Goal: Entertainment & Leisure: Consume media (video, audio)

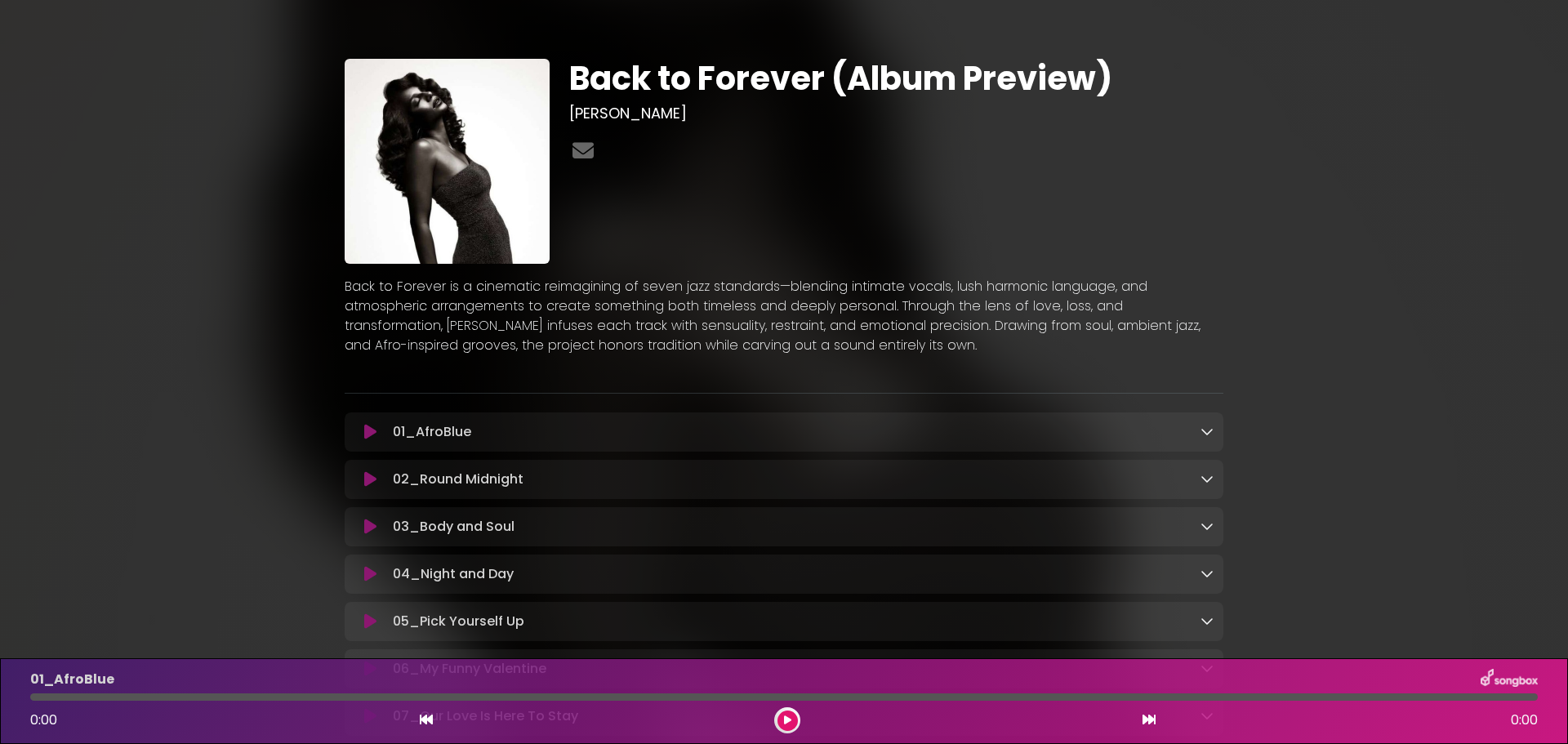
click at [396, 432] on p "01_AfroBlue Loading Track..." at bounding box center [431, 432] width 78 height 20
drag, startPoint x: 368, startPoint y: 430, endPoint x: 308, endPoint y: 427, distance: 60.1
click at [367, 430] on icon at bounding box center [370, 432] width 13 height 16
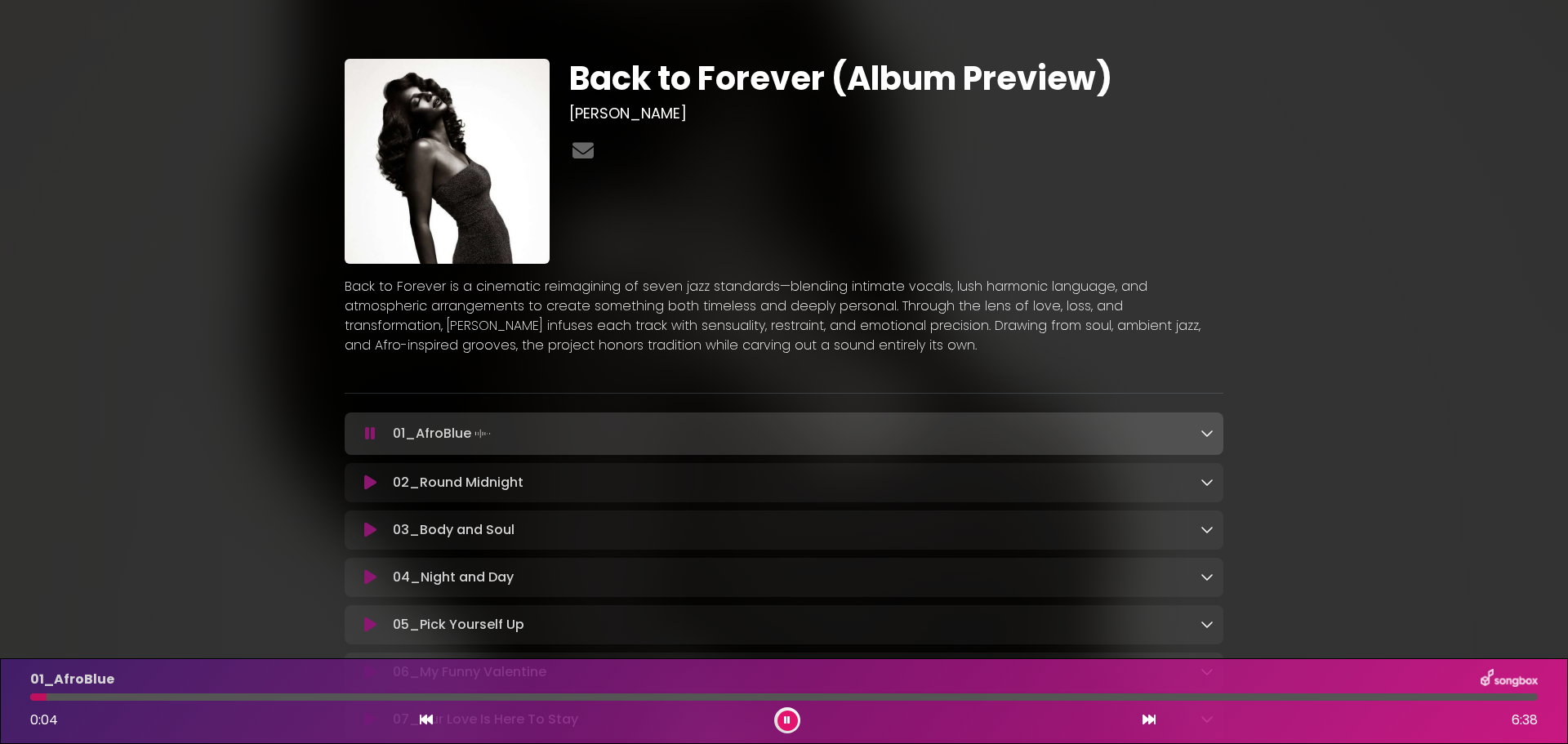
click at [286, 436] on div "Back to Forever (Album Preview) [PERSON_NAME]" at bounding box center [784, 394] width 1078 height 748
click at [579, 151] on icon at bounding box center [583, 150] width 28 height 22
click at [125, 283] on div "Back to Forever (Album Preview) [PERSON_NAME] ×" at bounding box center [784, 394] width 1568 height 748
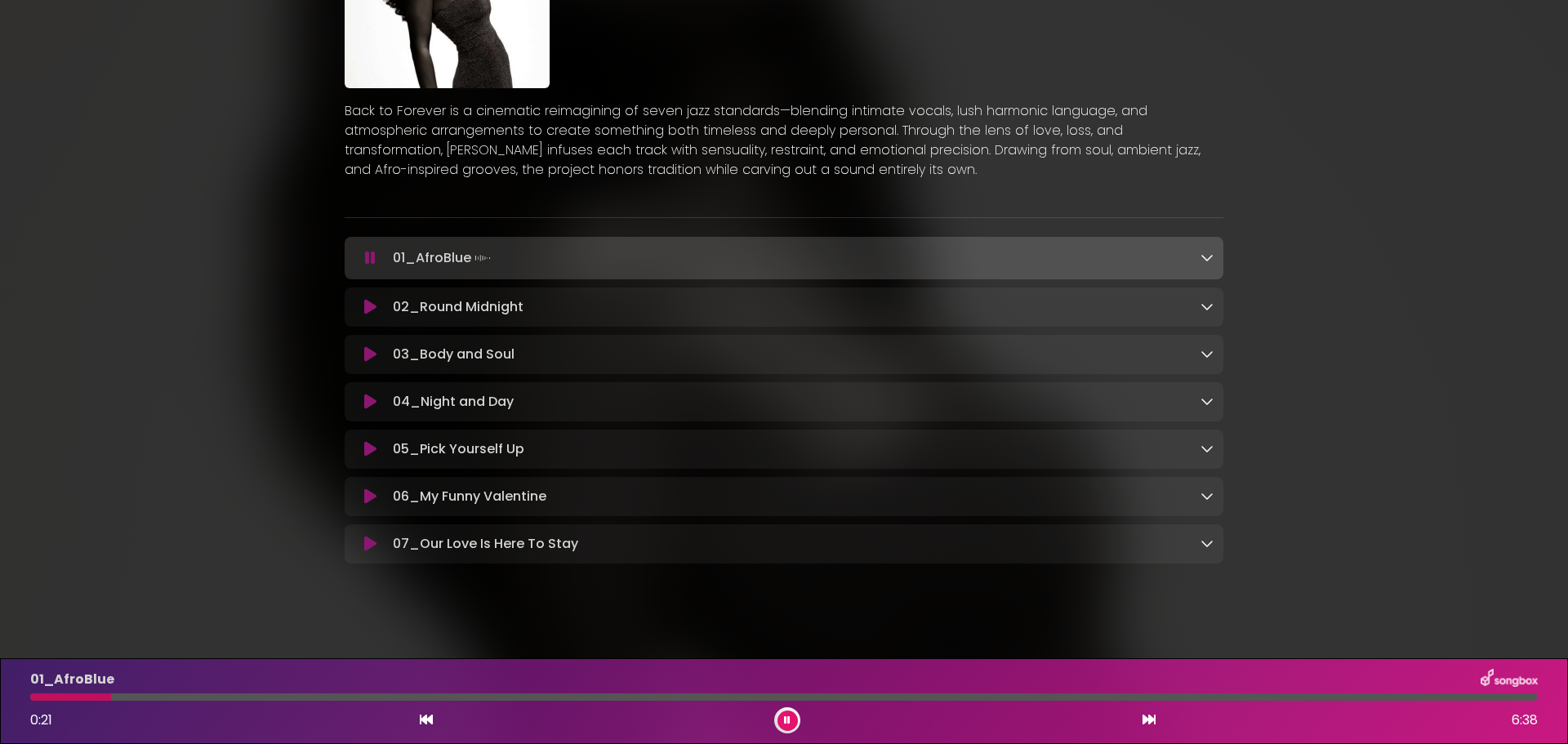
scroll to position [190, 0]
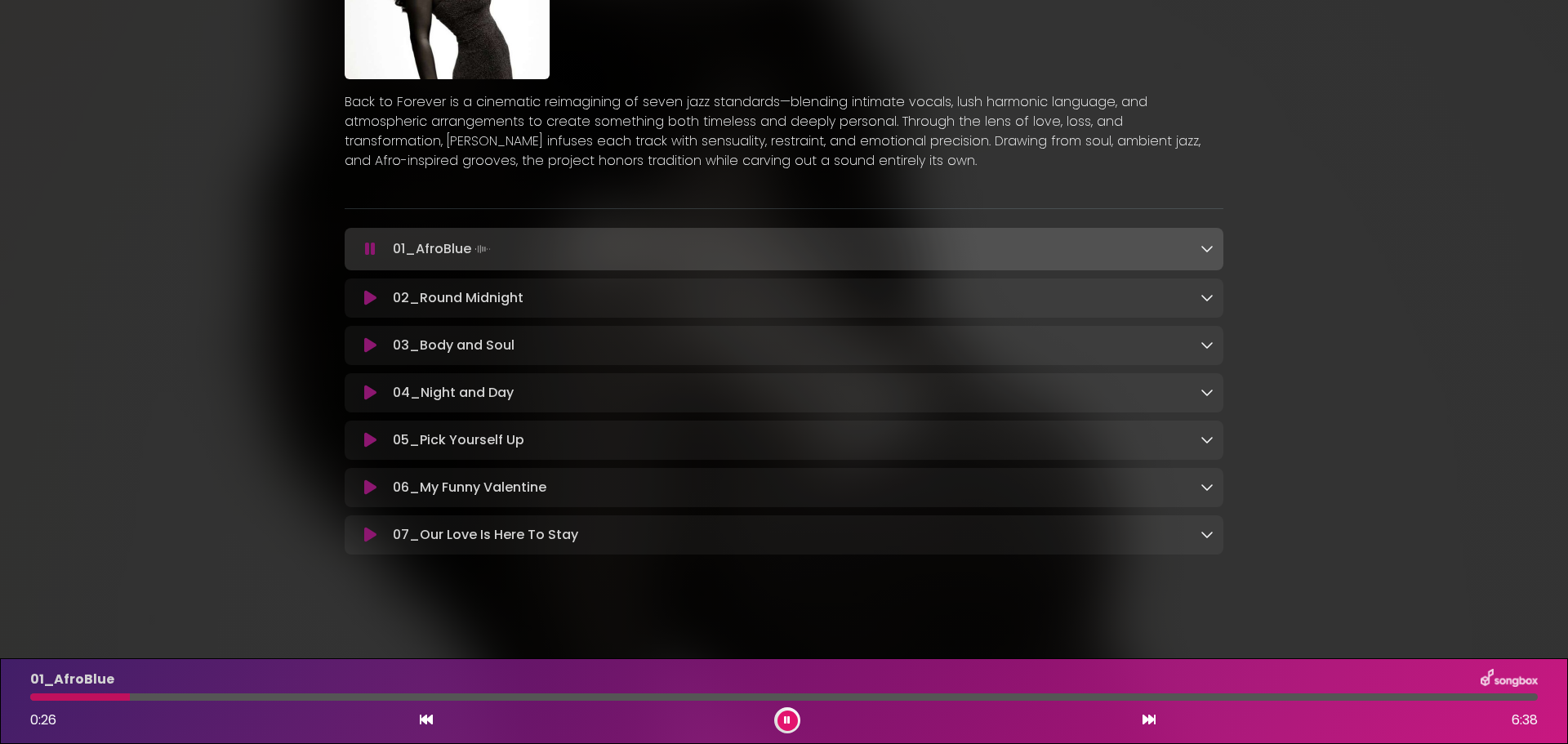
click at [1207, 244] on icon at bounding box center [1206, 248] width 13 height 13
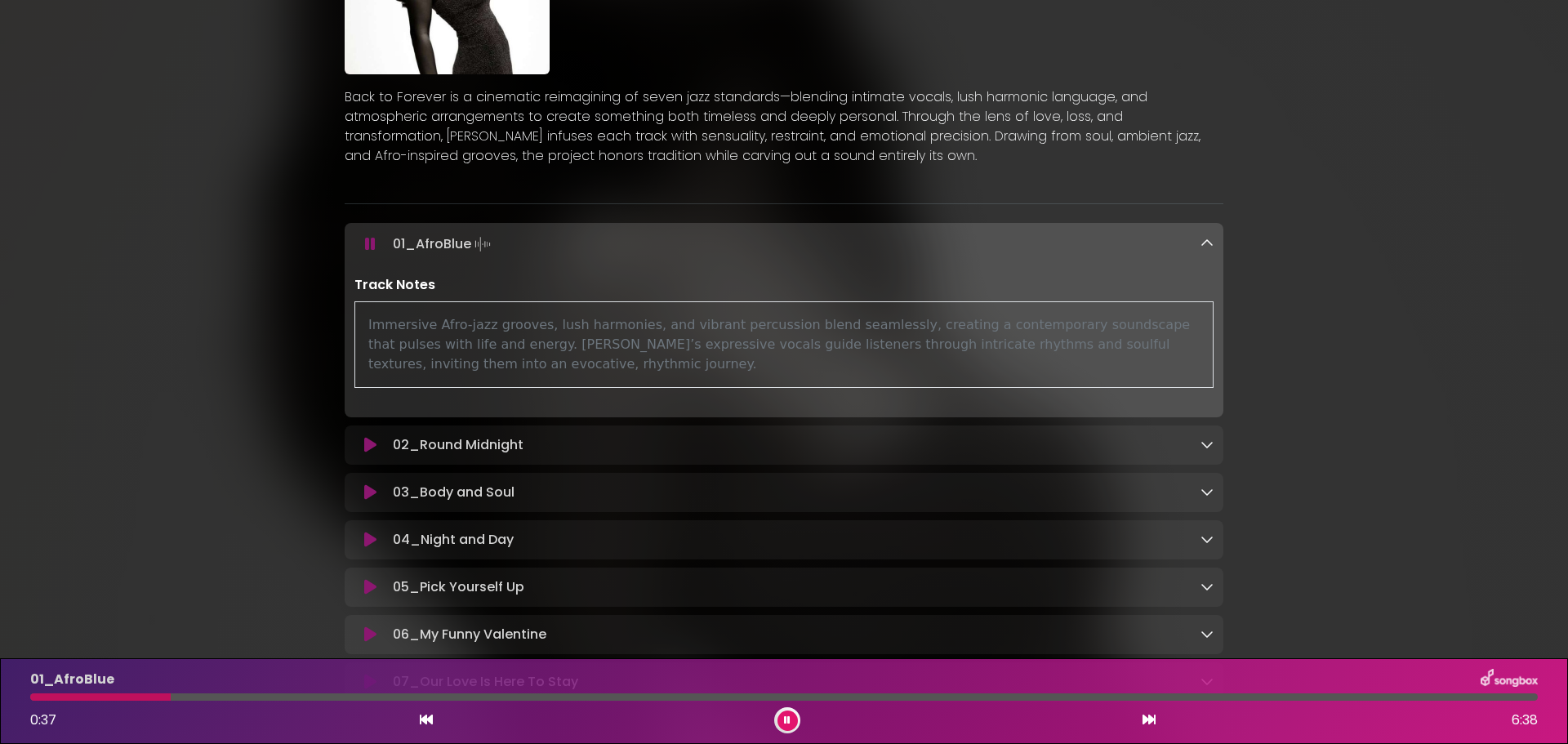
click at [1209, 241] on icon at bounding box center [1206, 244] width 13 height 13
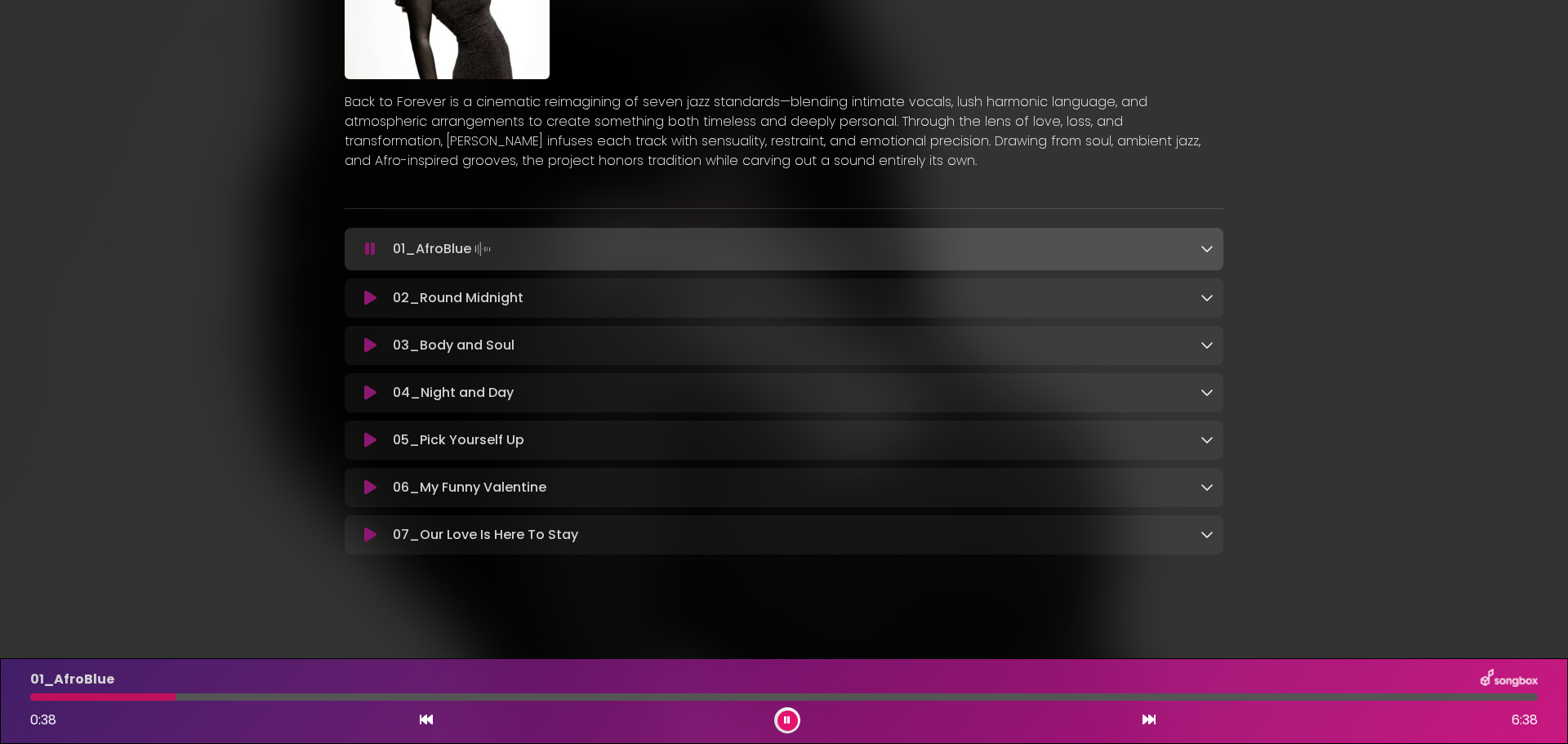
click at [1207, 295] on icon at bounding box center [1206, 297] width 13 height 13
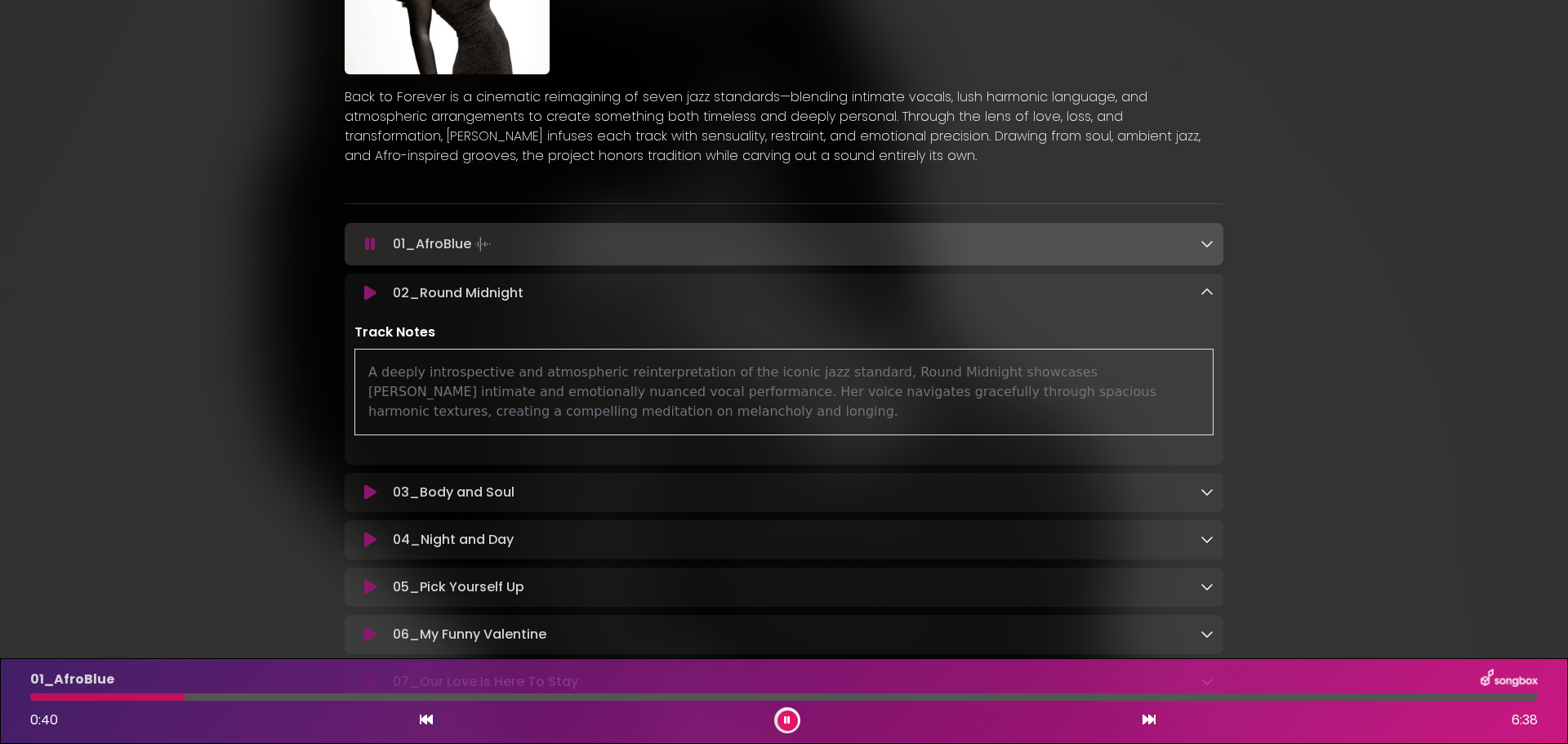
click at [1208, 289] on icon at bounding box center [1206, 292] width 13 height 13
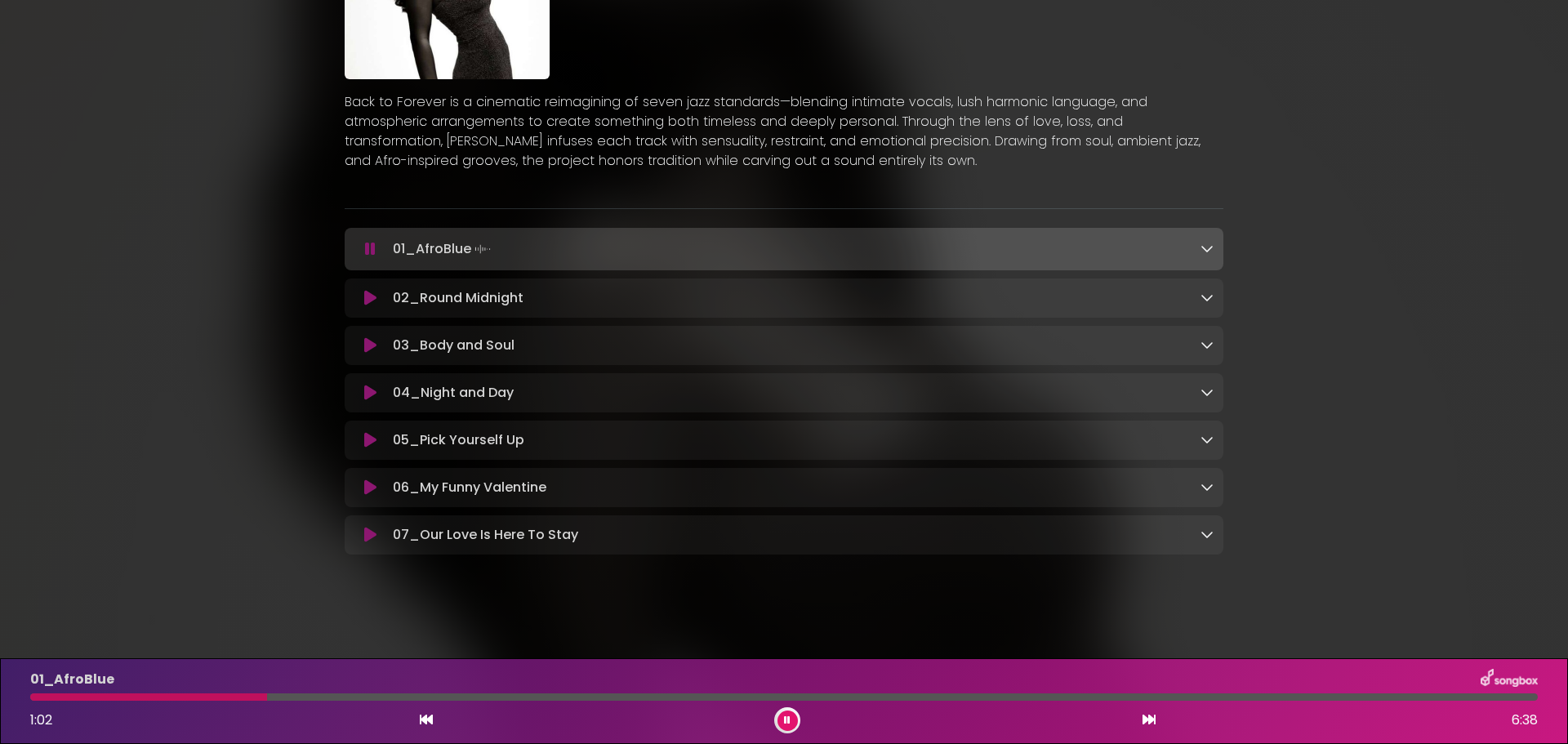
click at [370, 342] on icon at bounding box center [370, 345] width 13 height 16
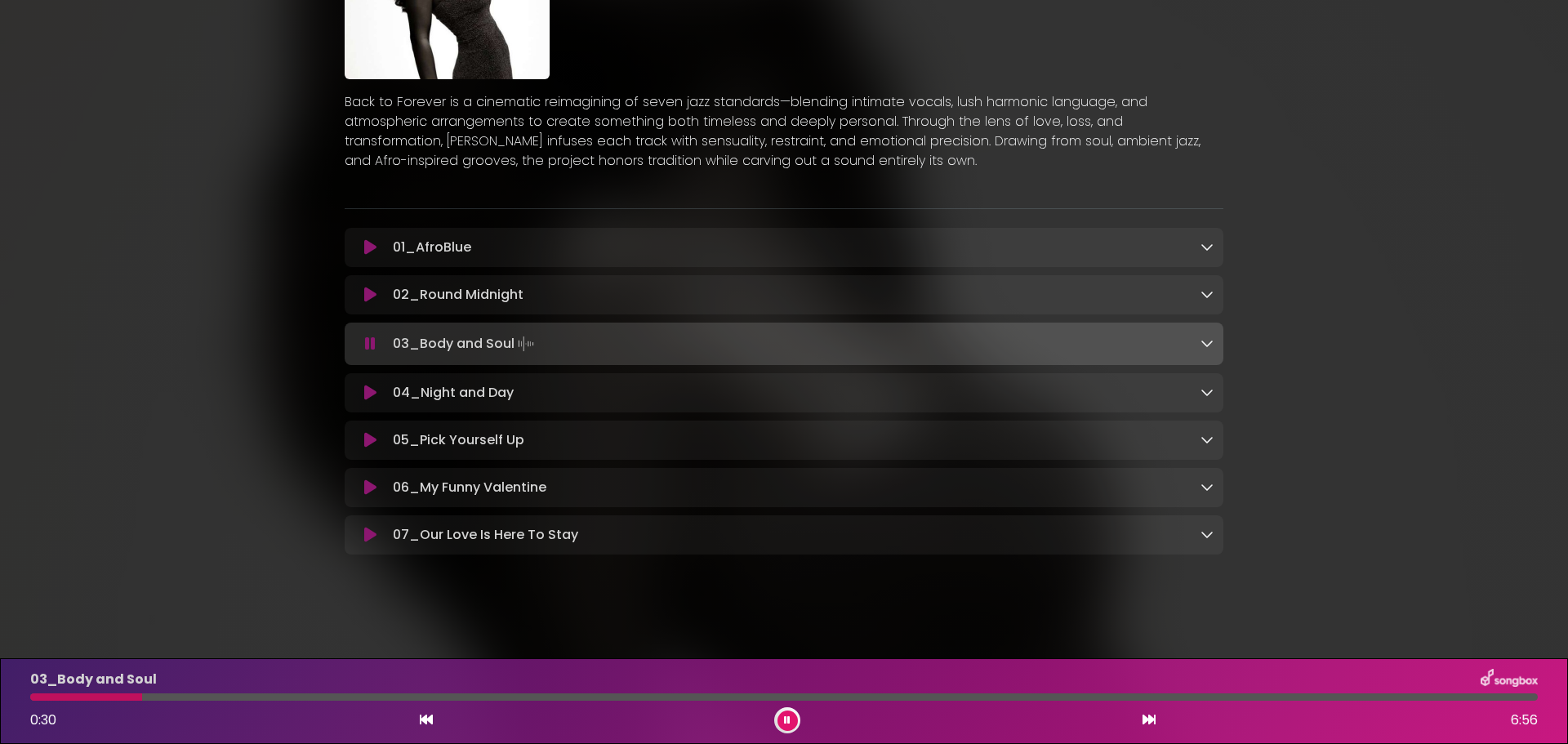
click at [368, 385] on icon at bounding box center [370, 393] width 13 height 16
